Goal: Navigation & Orientation: Find specific page/section

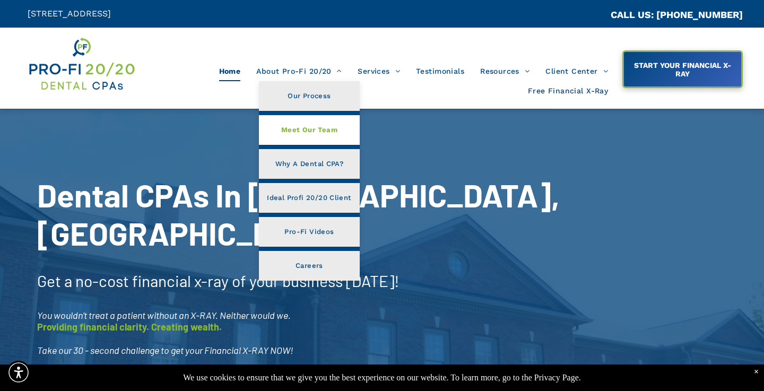
click at [318, 128] on span "Meet Our Team" at bounding box center [309, 130] width 56 height 14
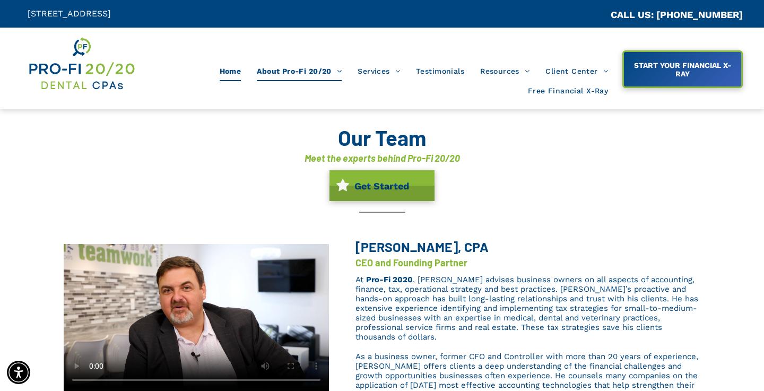
click at [227, 77] on span "Home" at bounding box center [231, 71] width 22 height 20
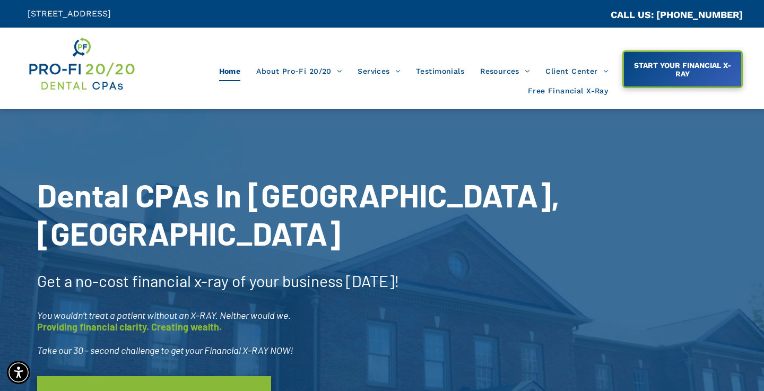
click at [99, 85] on img at bounding box center [82, 64] width 108 height 57
click at [85, 65] on img at bounding box center [82, 64] width 108 height 57
click at [721, 60] on span "START YOUR FINANCIAL X-RAY" at bounding box center [682, 70] width 115 height 28
click at [508, 215] on div "Dental CPAs In Suwanee, GA Get a no-cost financial x-ray of your business today…" at bounding box center [382, 299] width 764 height 310
